Goal: Transaction & Acquisition: Register for event/course

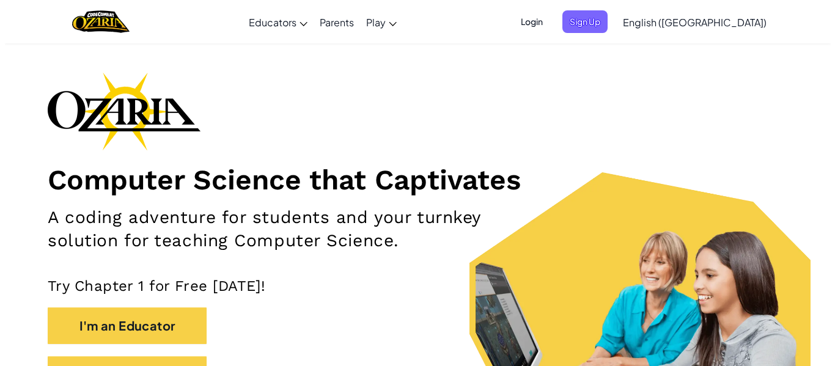
scroll to position [106, 0]
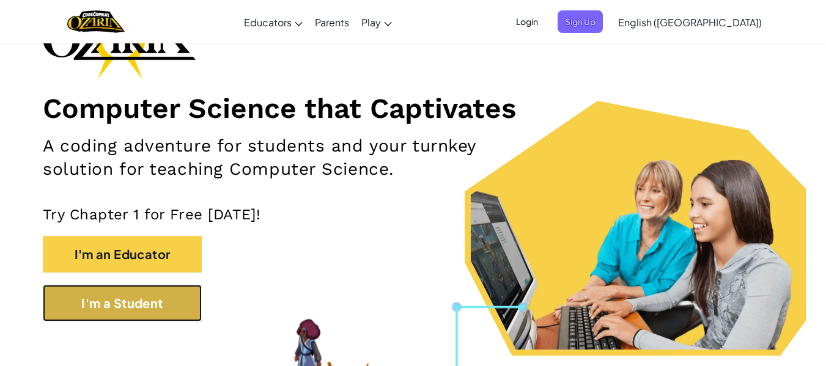
click at [91, 295] on button "I'm a Student" at bounding box center [122, 303] width 159 height 37
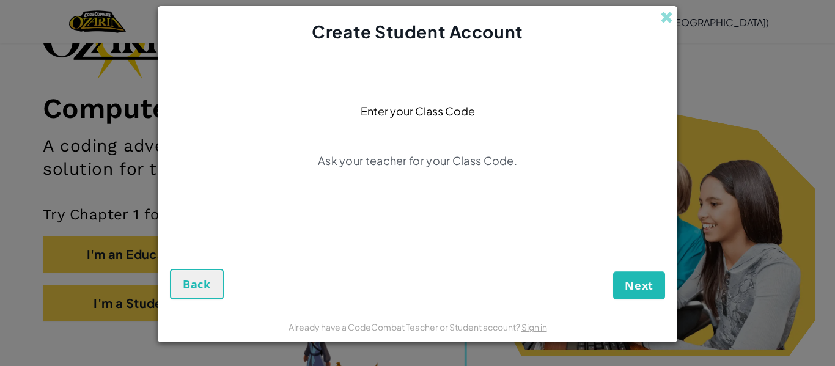
type input "s"
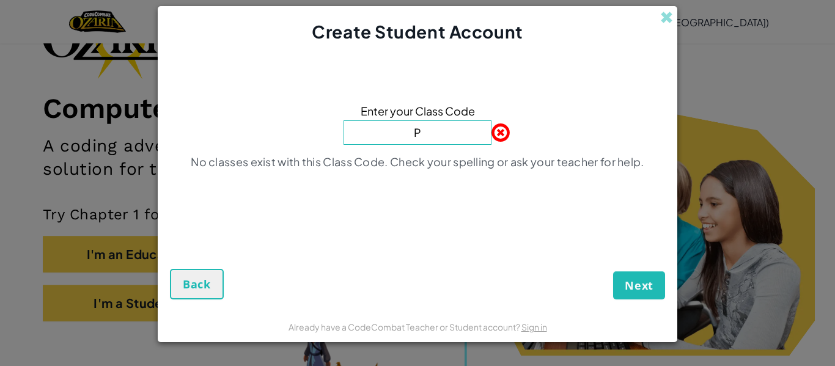
type input "PointSpoonWin"
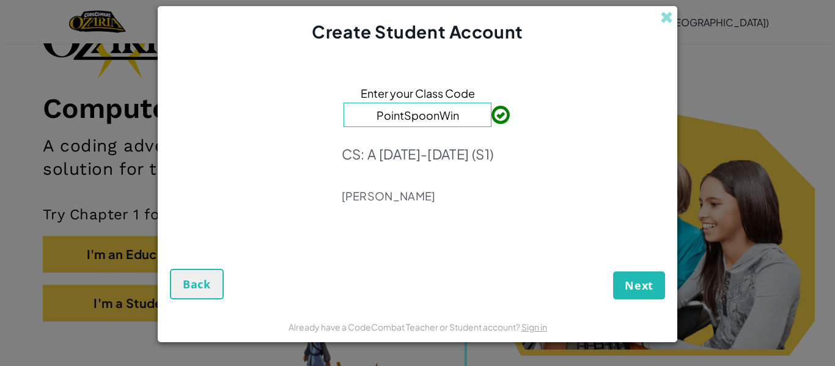
click at [631, 270] on div "Next Back" at bounding box center [417, 269] width 495 height 59
click at [634, 276] on button "Next" at bounding box center [639, 285] width 52 height 28
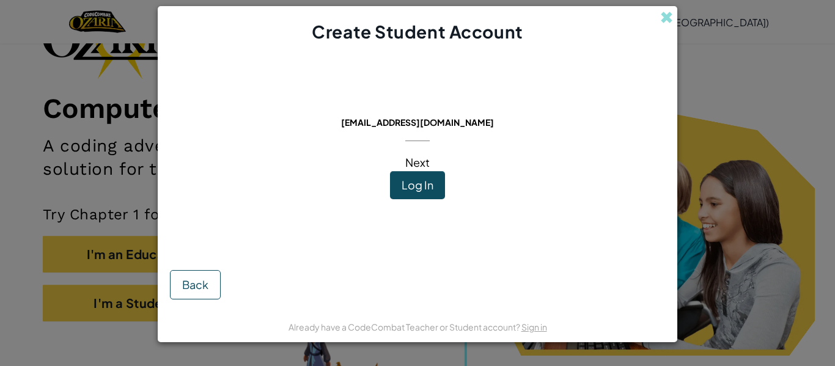
click at [422, 188] on span "Log In" at bounding box center [418, 185] width 32 height 14
